Goal: Task Accomplishment & Management: Manage account settings

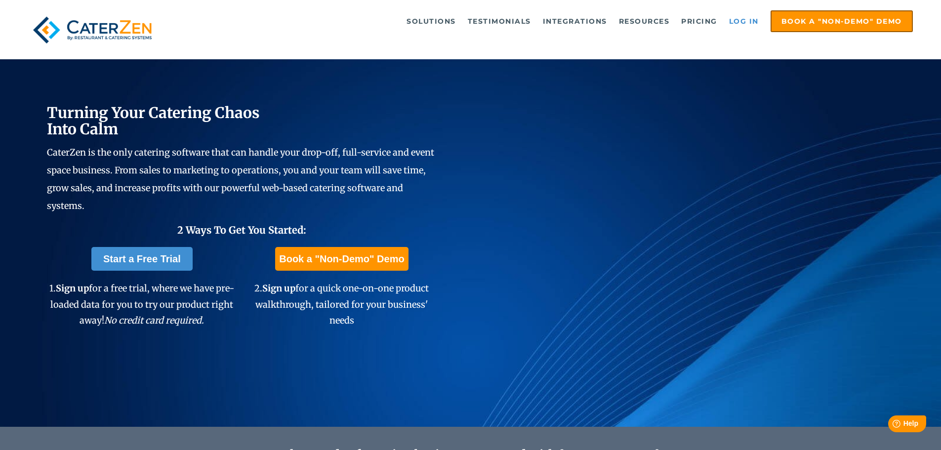
click at [741, 21] on link "Log in" at bounding box center [744, 21] width 40 height 20
click at [736, 24] on link "Log in" at bounding box center [744, 21] width 40 height 20
drag, startPoint x: 742, startPoint y: 17, endPoint x: 703, endPoint y: 0, distance: 42.5
click at [743, 17] on link "Log in" at bounding box center [744, 21] width 40 height 20
